Goal: Information Seeking & Learning: Learn about a topic

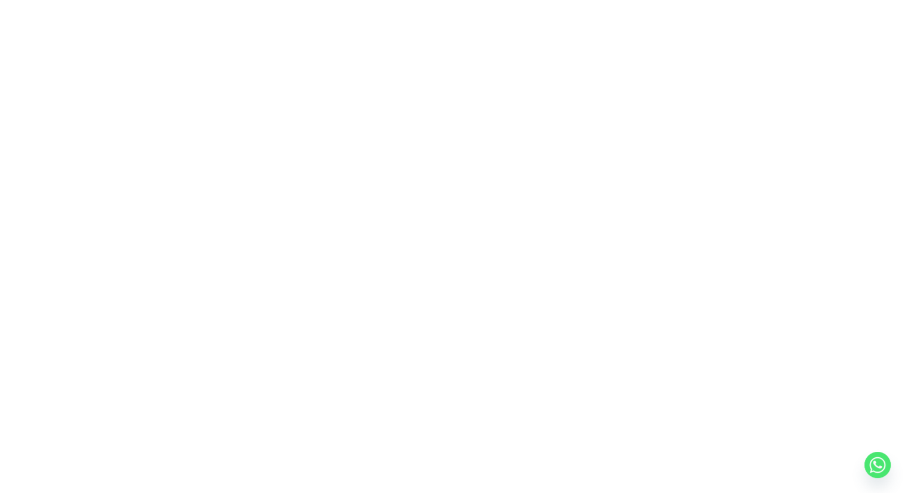
scroll to position [119, 0]
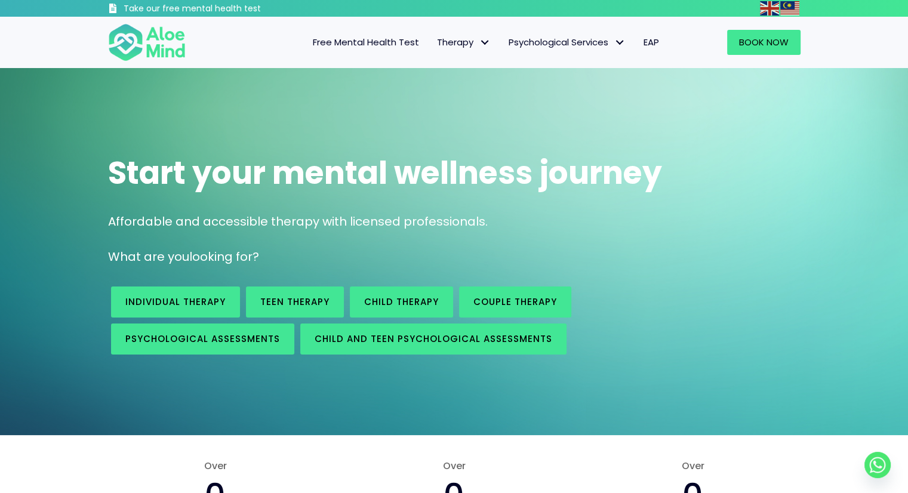
click at [383, 42] on span "Free Mental Health Test" at bounding box center [366, 42] width 106 height 13
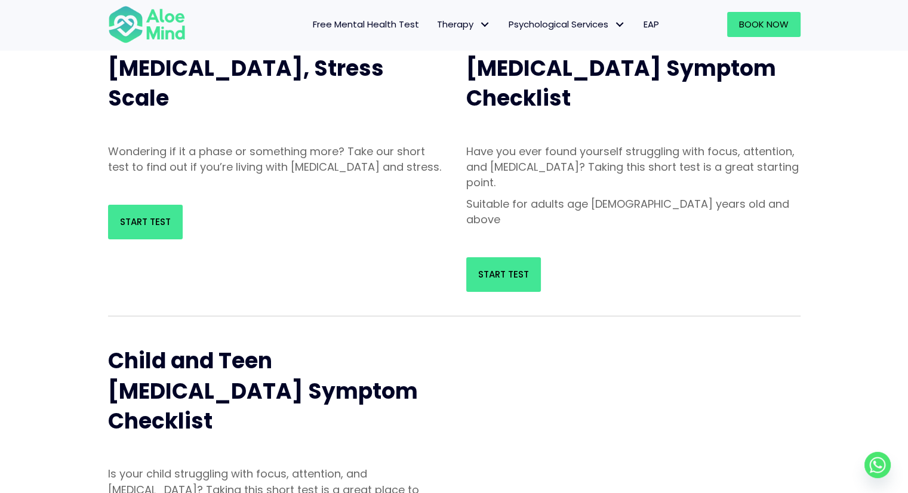
scroll to position [119, 0]
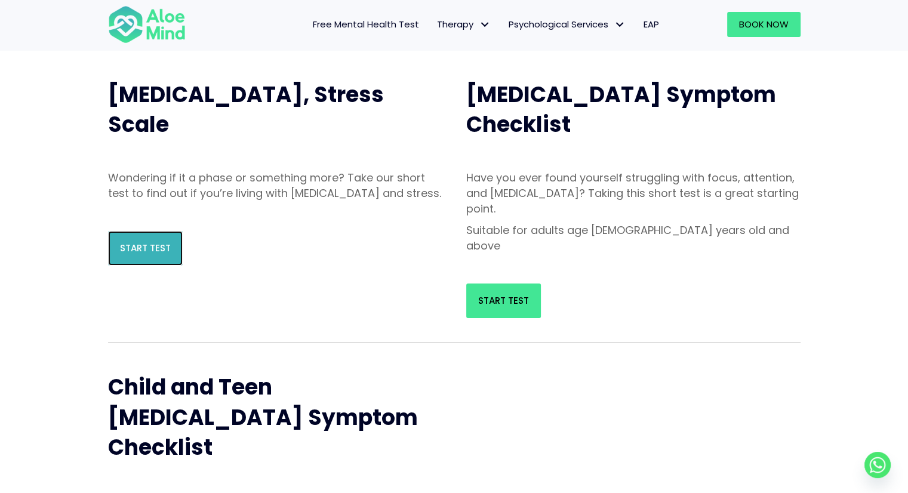
click at [131, 252] on link "Start Test" at bounding box center [145, 248] width 75 height 35
